Goal: Task Accomplishment & Management: Use online tool/utility

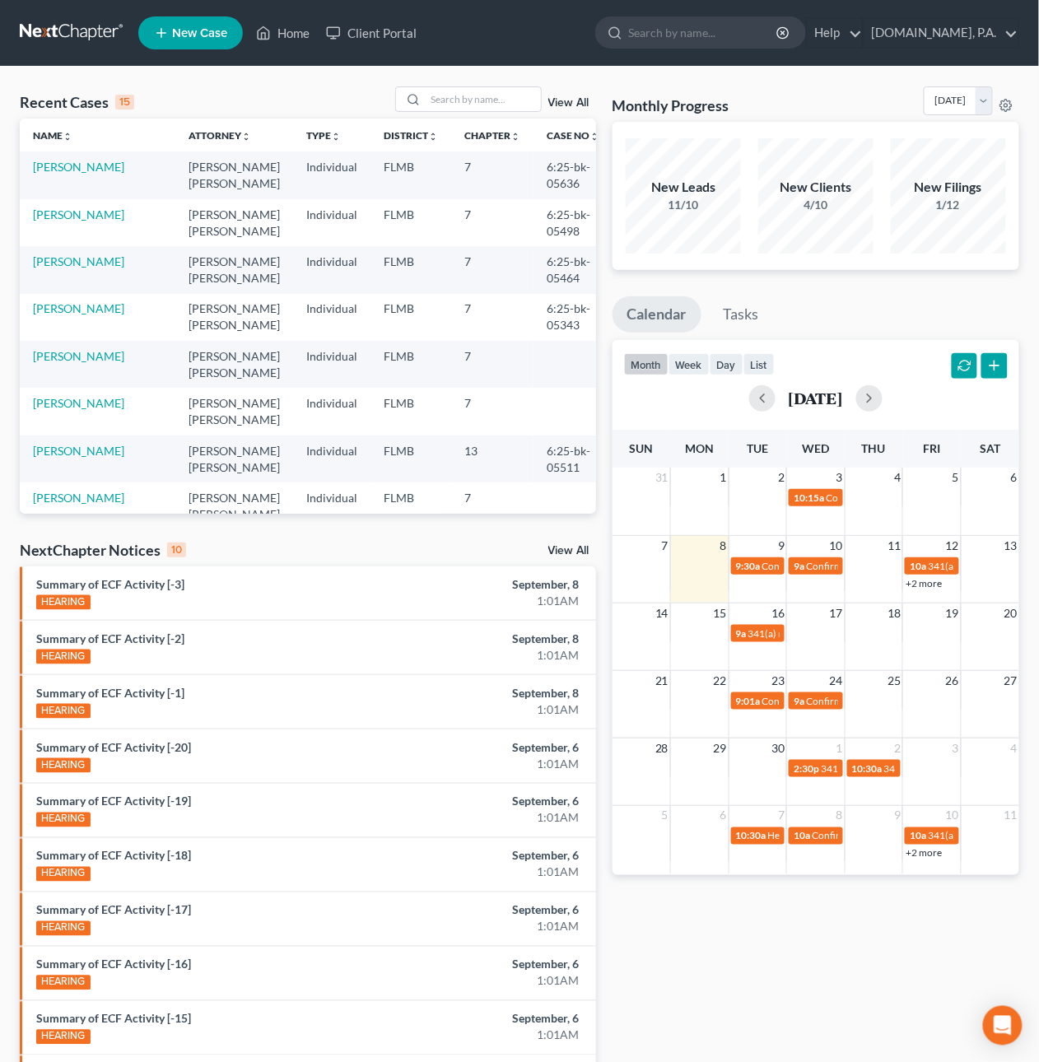
click at [574, 106] on link "View All" at bounding box center [568, 103] width 41 height 12
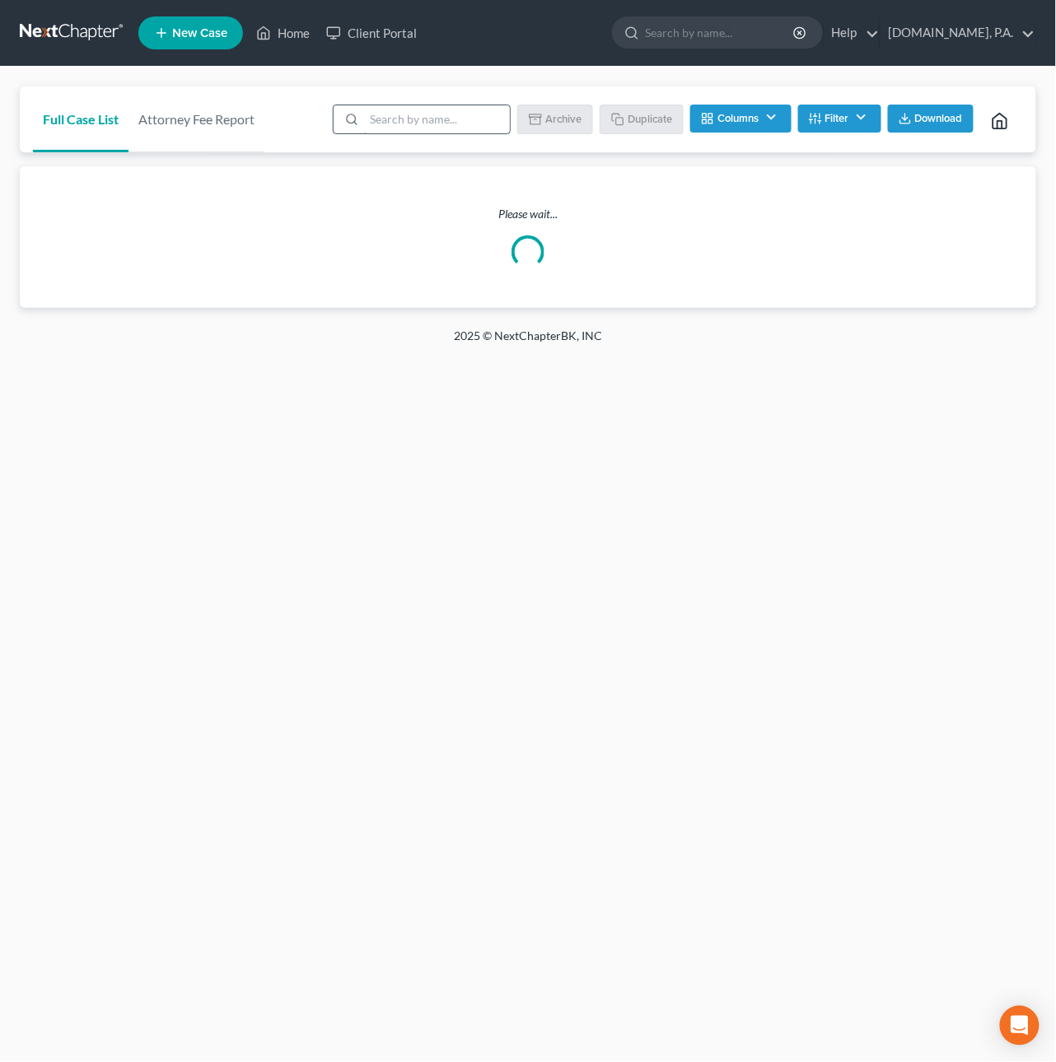
click at [441, 125] on input "search" at bounding box center [437, 119] width 146 height 28
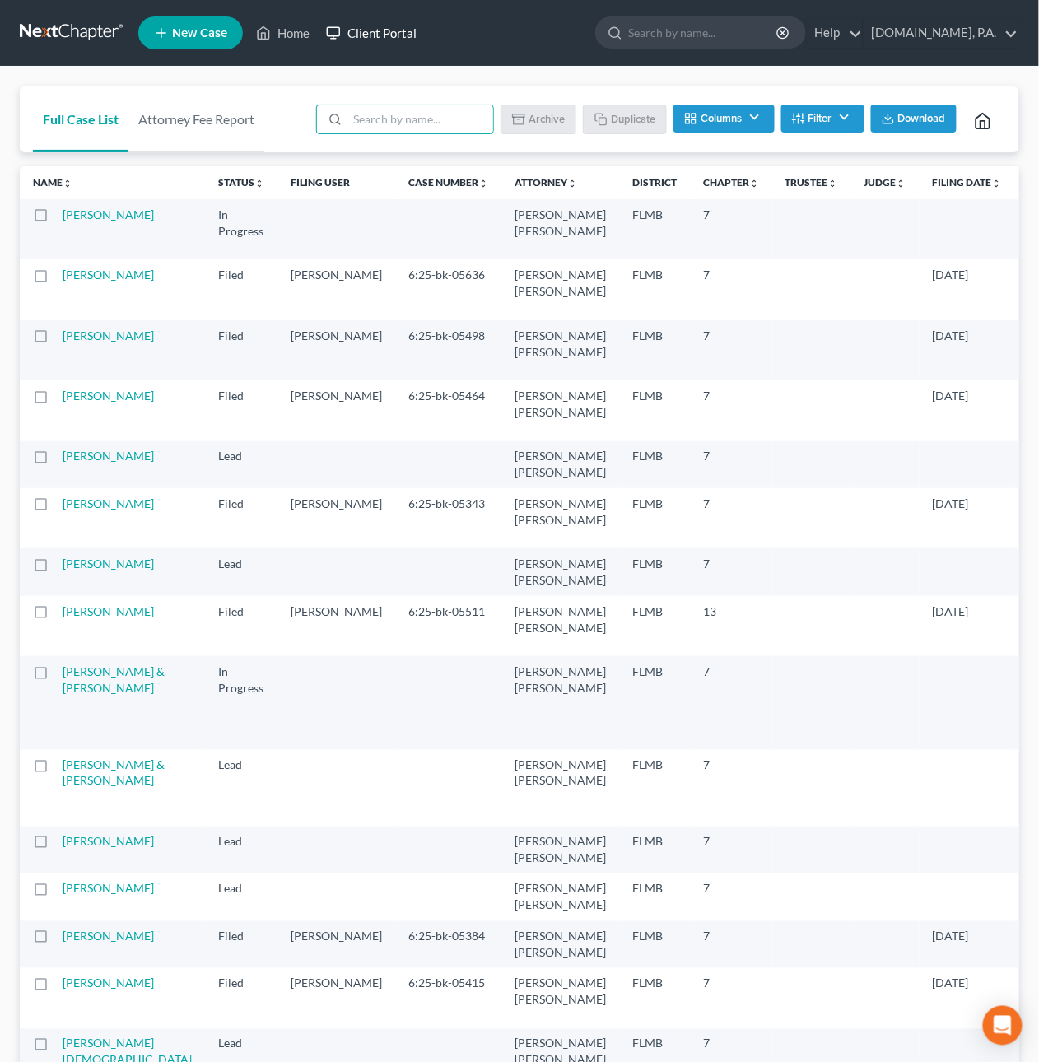
click at [371, 28] on link "Client Portal" at bounding box center [371, 33] width 107 height 30
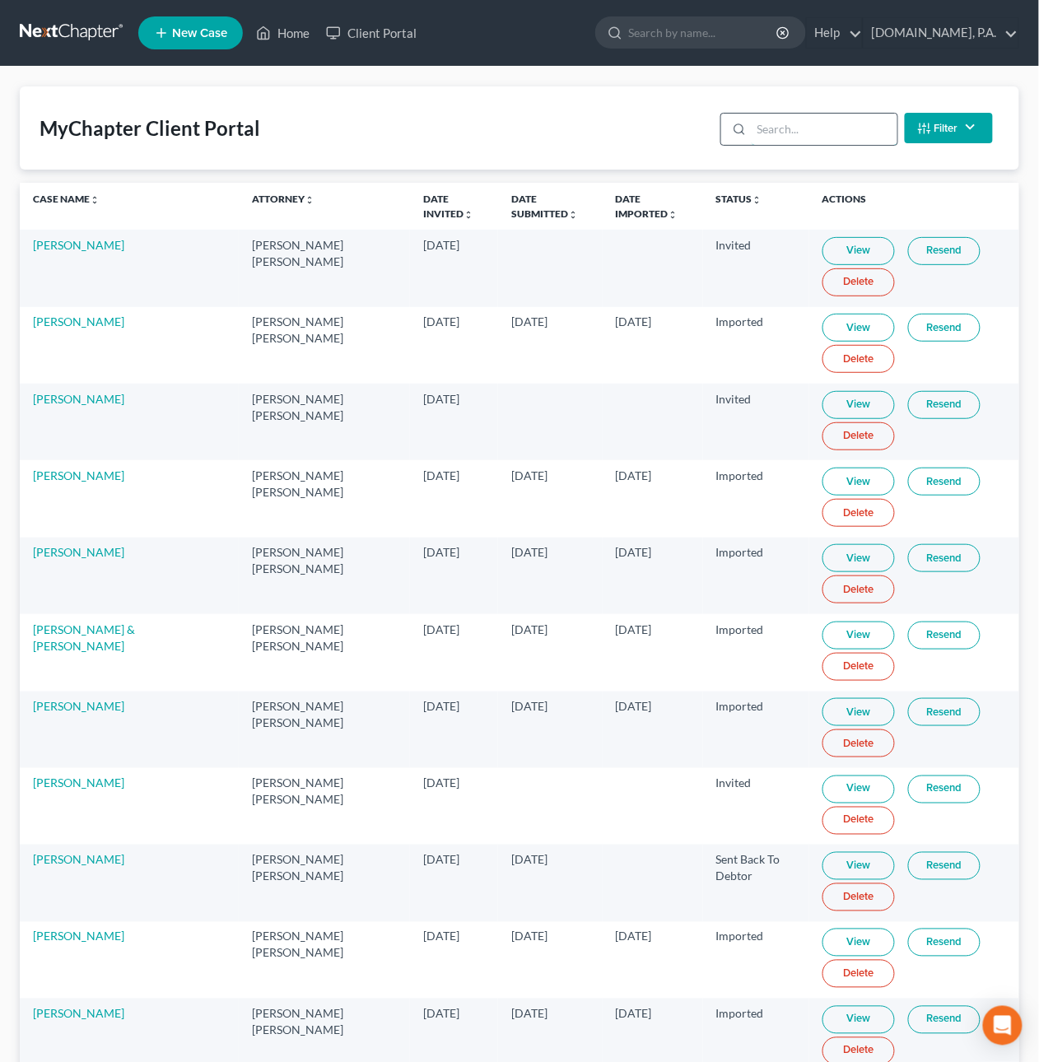
click at [825, 127] on input "search" at bounding box center [825, 129] width 146 height 31
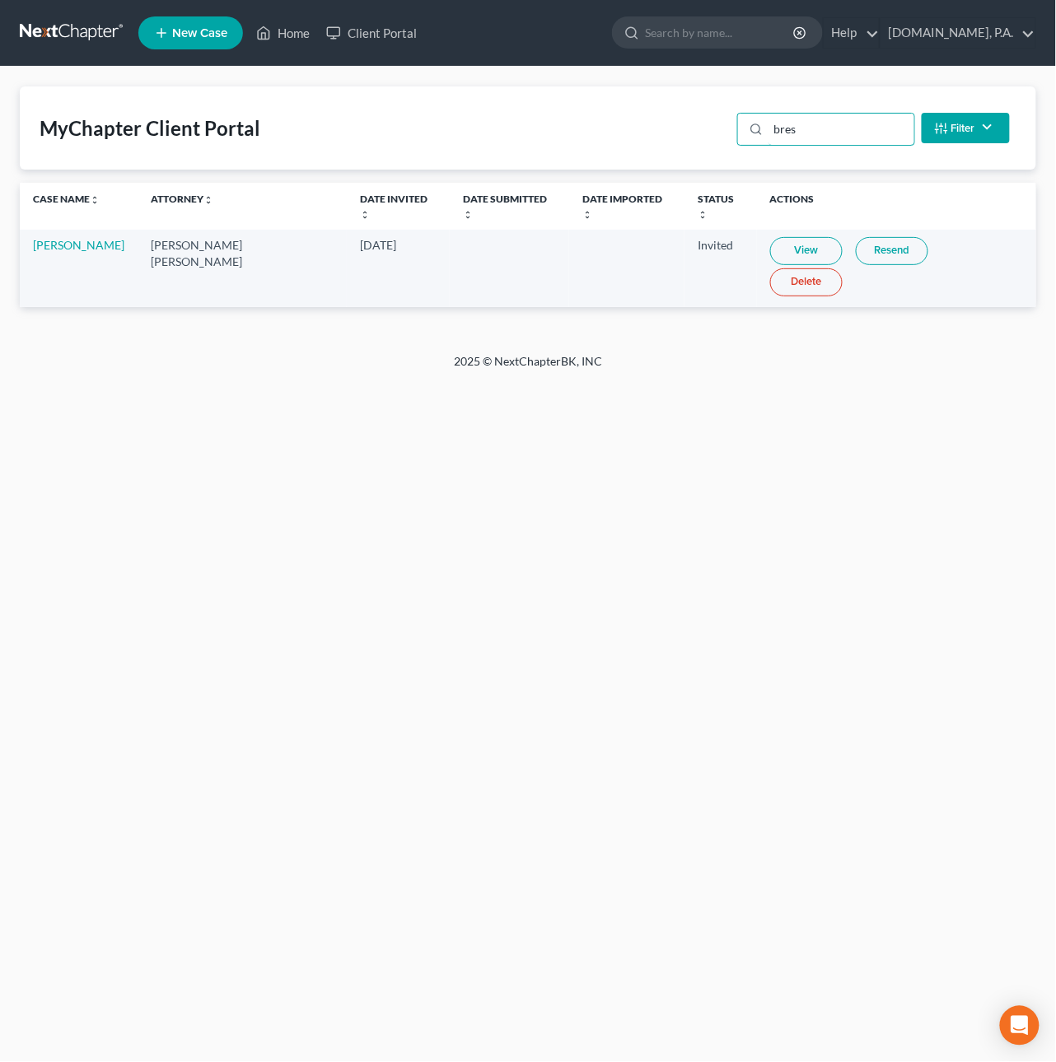
type input "bres"
click at [858, 240] on link "Resend" at bounding box center [892, 251] width 72 height 28
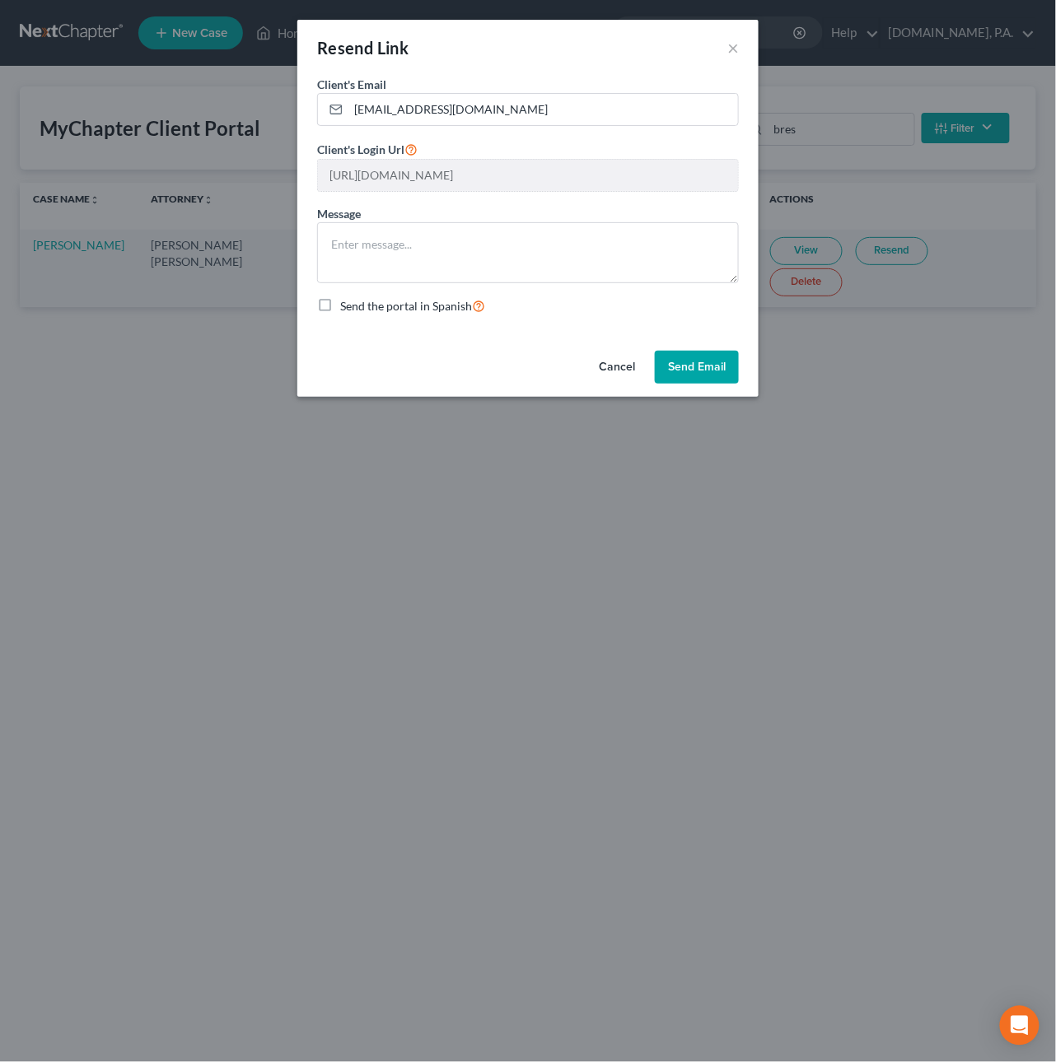
click at [613, 359] on button "Cancel" at bounding box center [616, 367] width 63 height 33
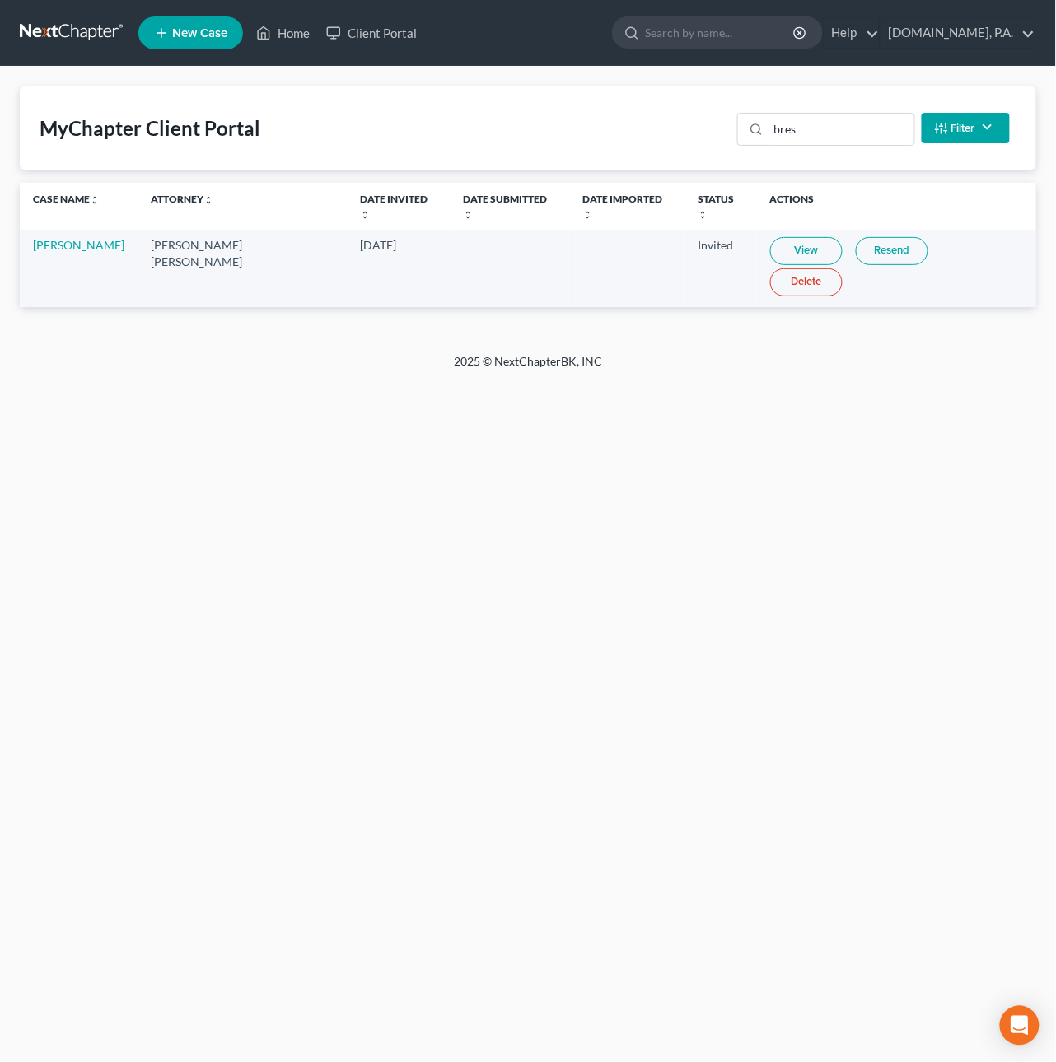
click at [74, 33] on link at bounding box center [72, 33] width 105 height 30
